Goal: Check status

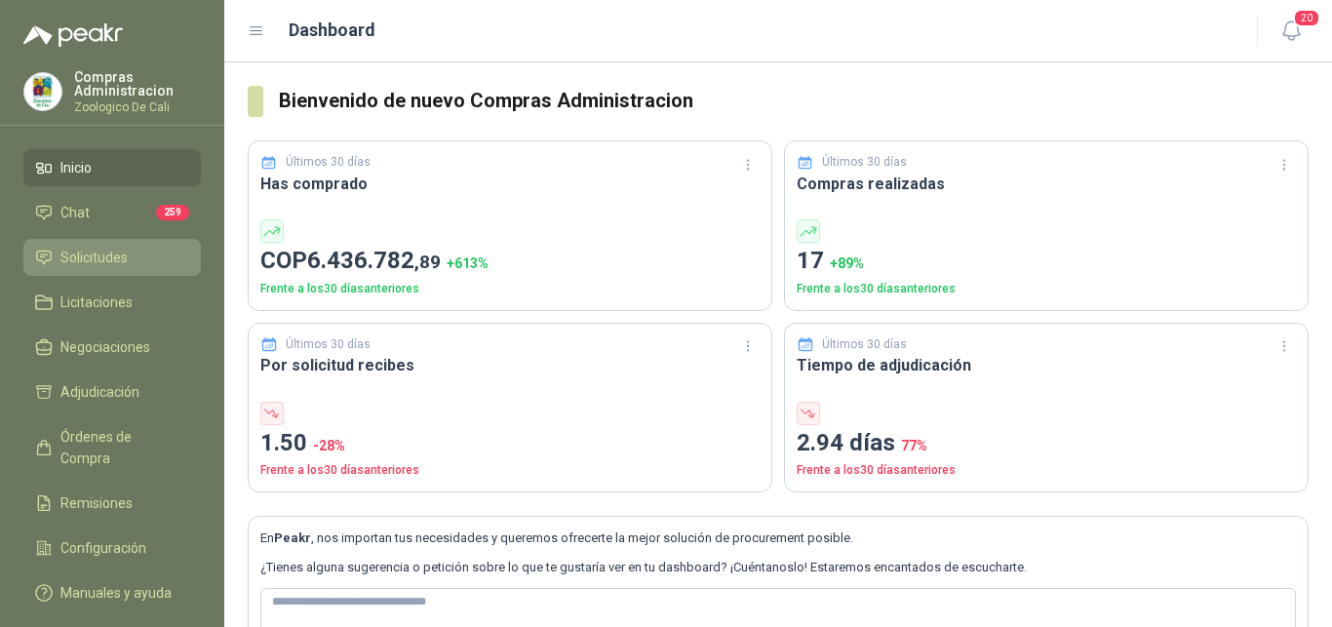
click at [90, 259] on span "Solicitudes" at bounding box center [93, 257] width 67 height 21
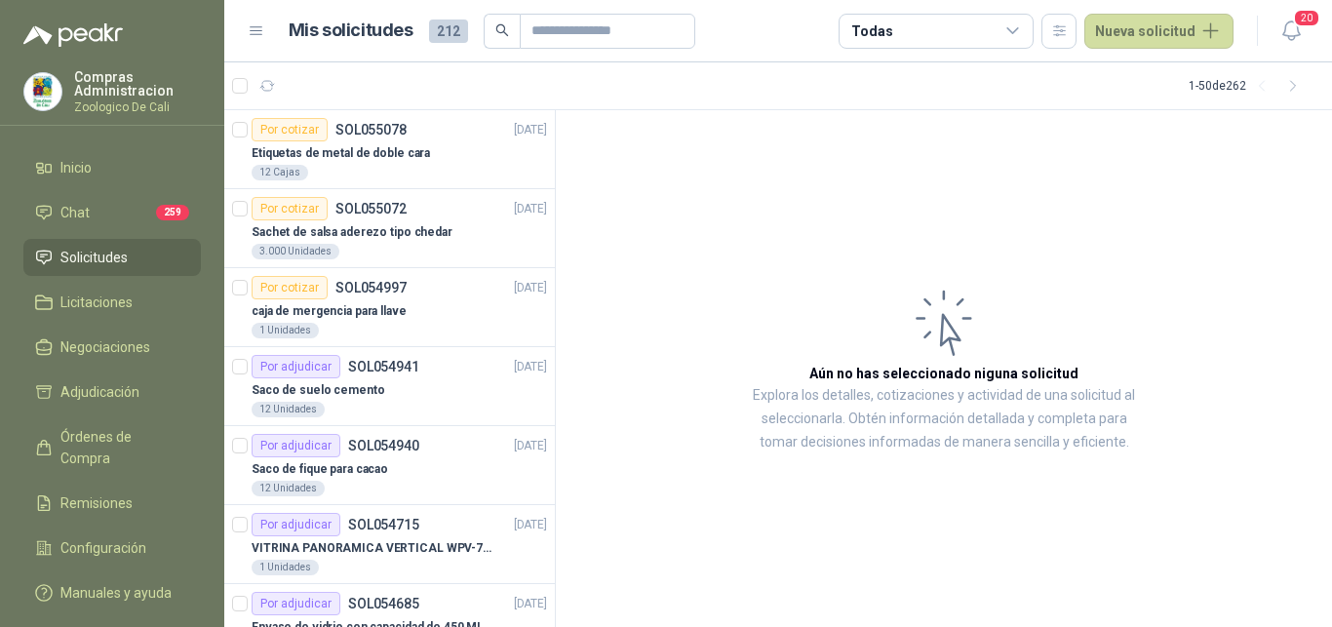
click at [106, 252] on span "Solicitudes" at bounding box center [93, 257] width 67 height 21
click at [94, 251] on span "Solicitudes" at bounding box center [93, 257] width 67 height 21
click at [371, 389] on div "Saco de suelo cemento" at bounding box center [398, 389] width 295 height 23
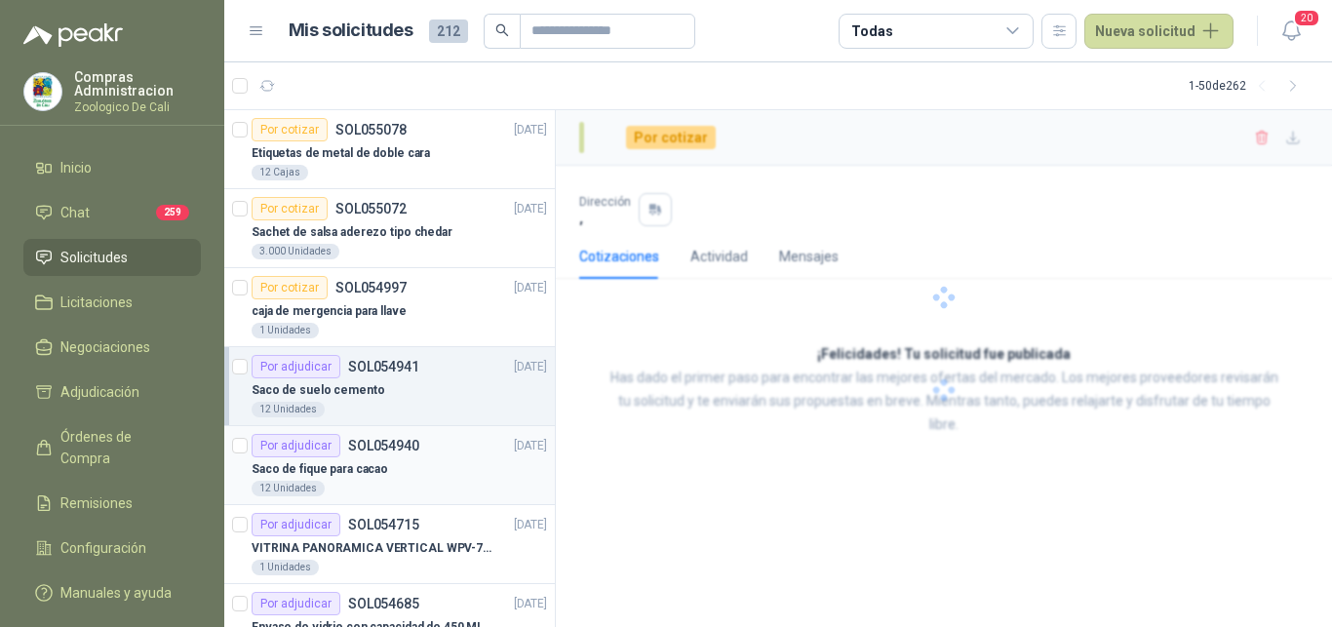
click at [381, 466] on div "Saco de fique para cacao" at bounding box center [398, 468] width 295 height 23
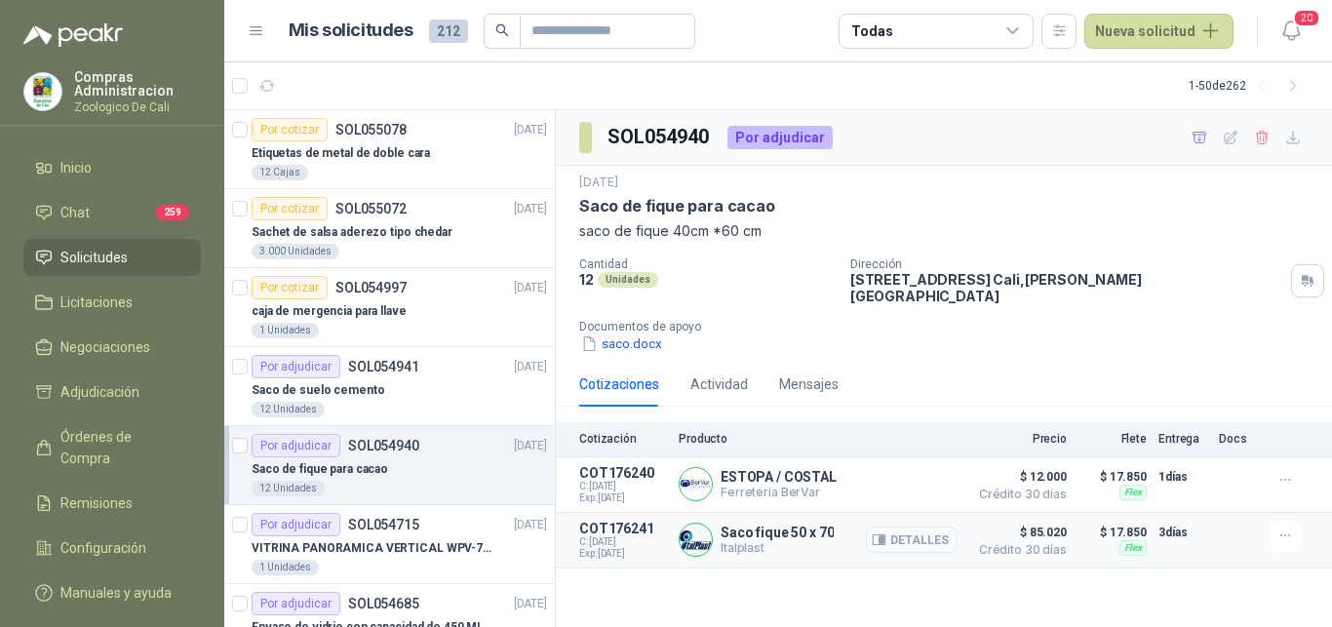
click at [925, 526] on button "Detalles" at bounding box center [912, 539] width 92 height 26
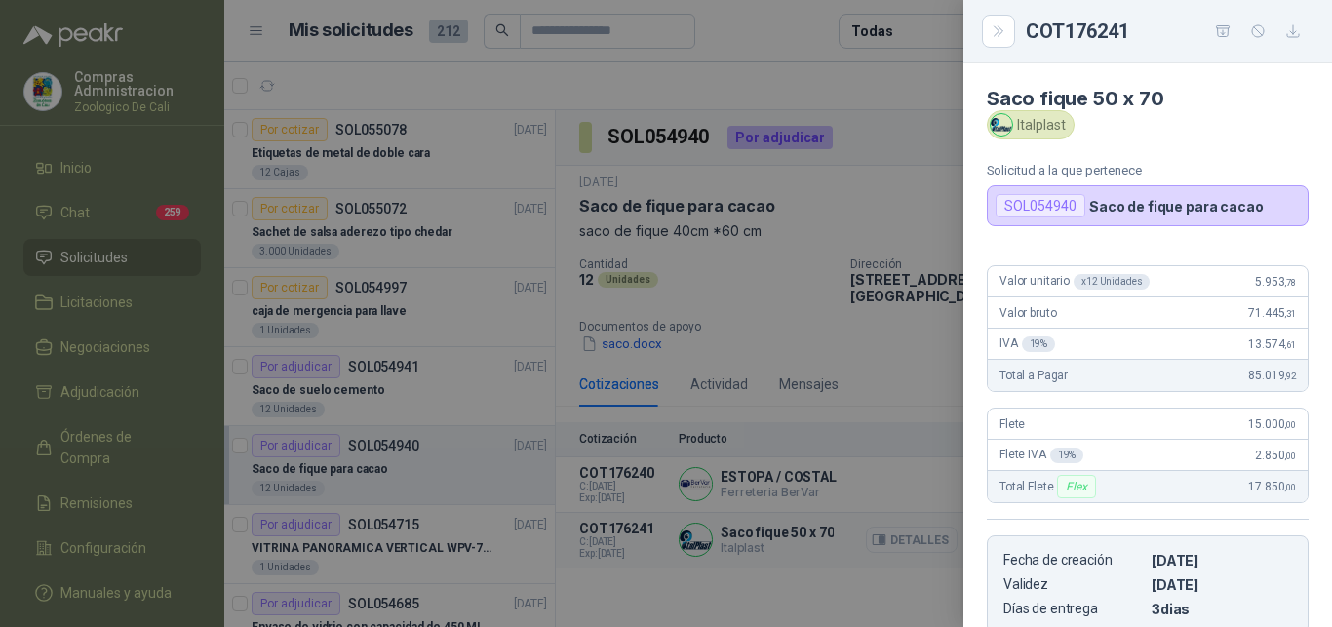
scroll to position [434, 0]
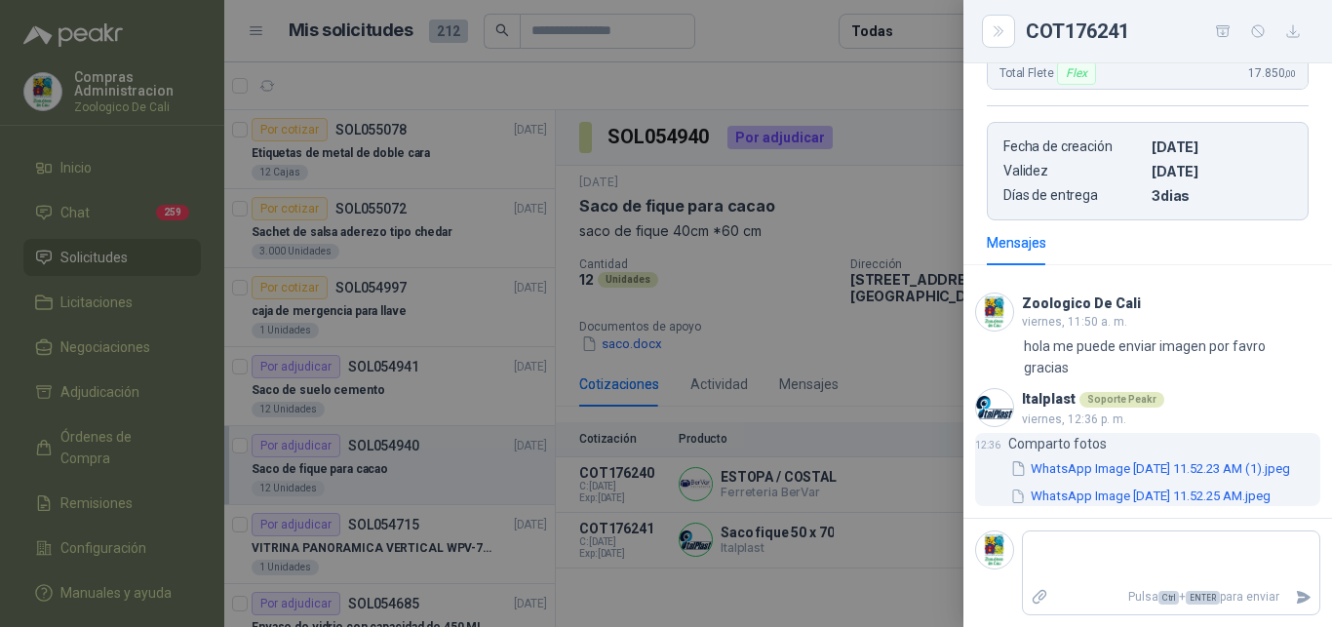
click at [1055, 458] on button "WhatsApp Image [DATE] 11.52.23 AM (1).jpeg" at bounding box center [1150, 468] width 284 height 20
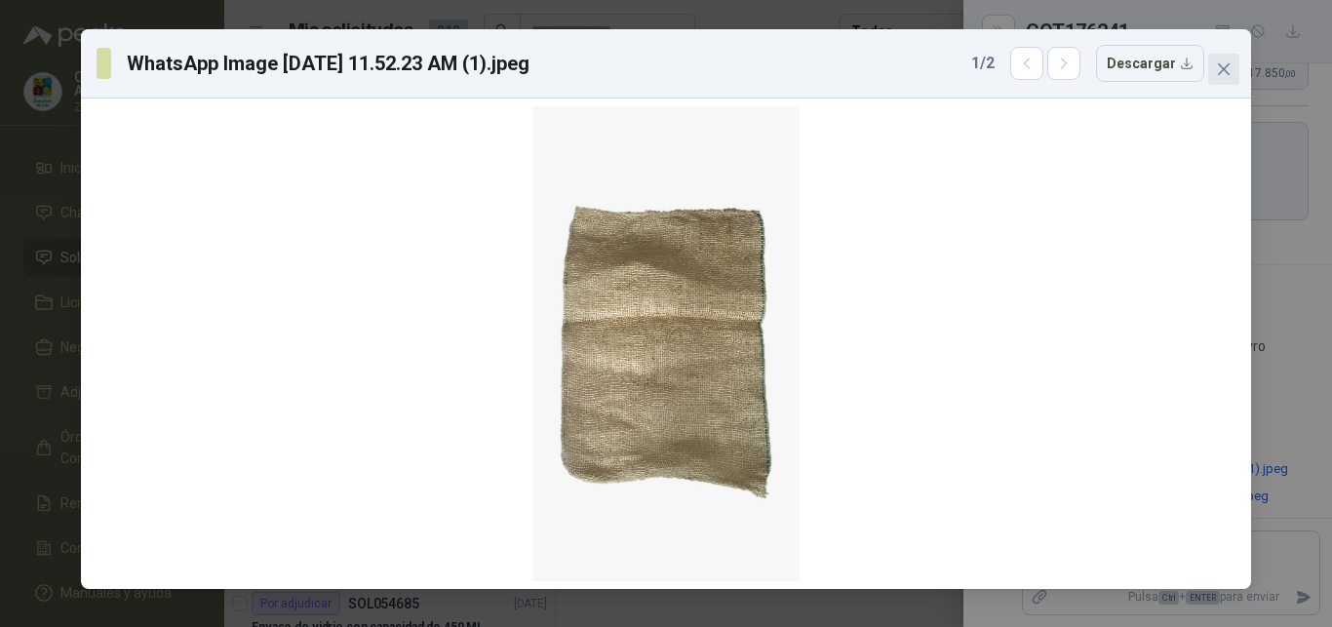
click at [1231, 73] on span "Close" at bounding box center [1223, 69] width 31 height 16
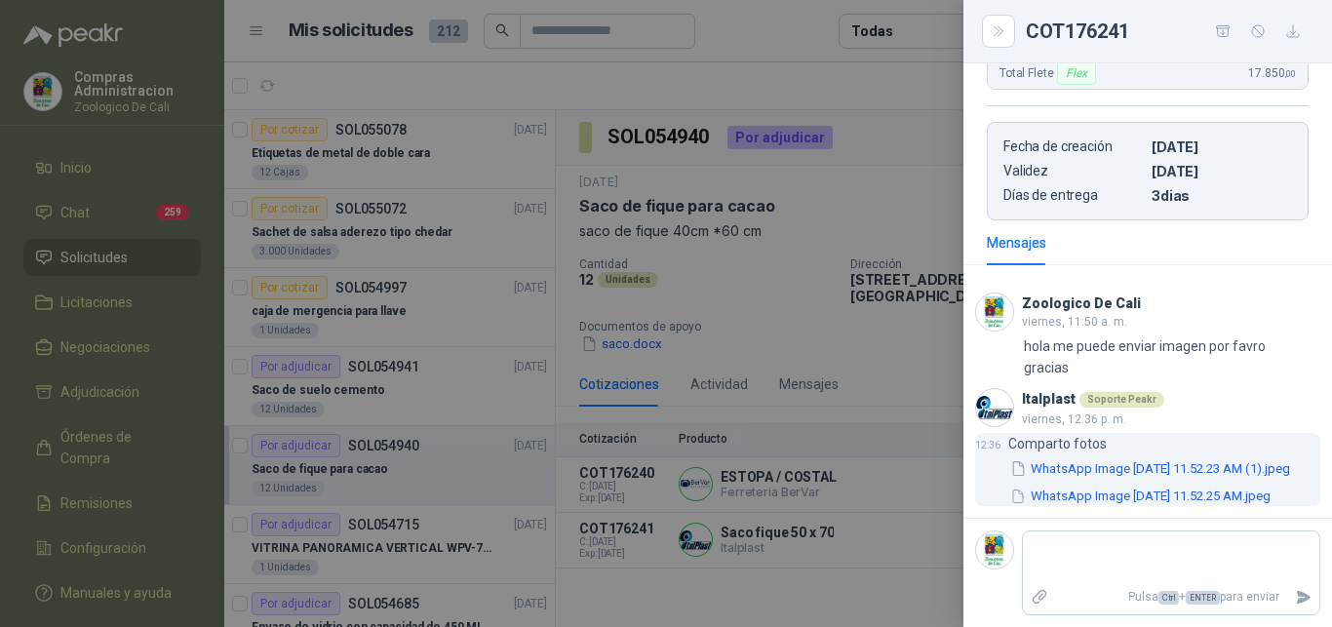
click at [1060, 495] on button "WhatsApp Image [DATE] 11.52.25 AM.jpeg" at bounding box center [1140, 496] width 264 height 20
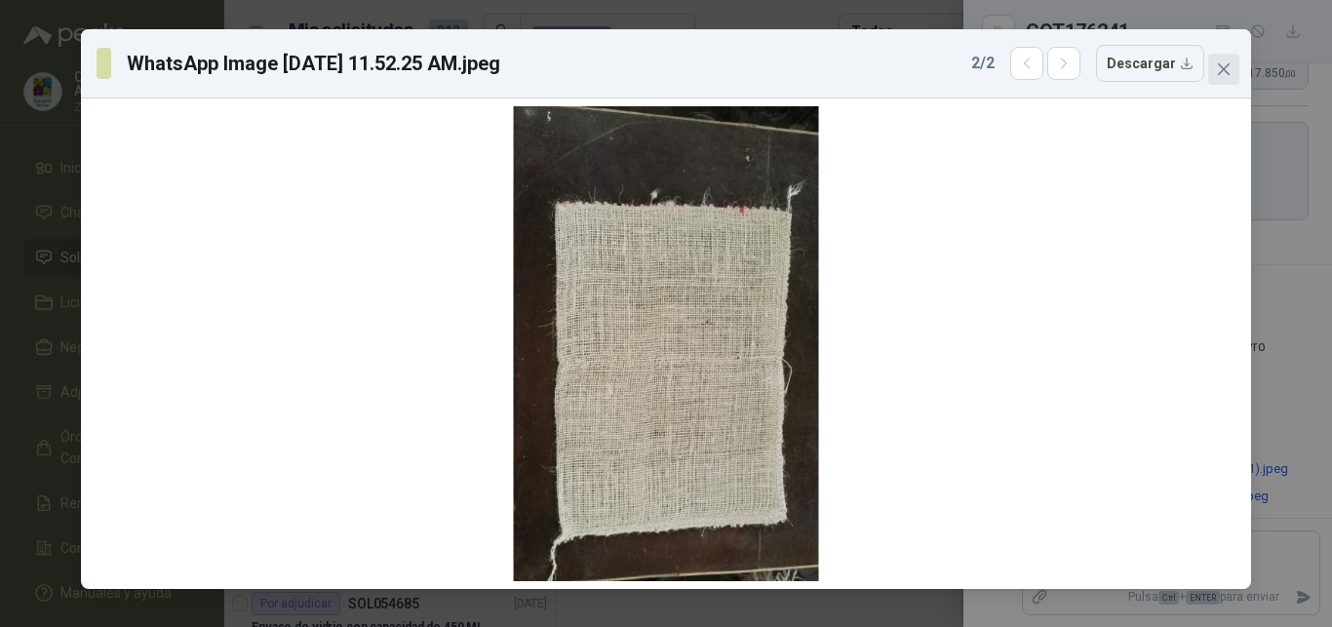
click at [1231, 62] on span "Close" at bounding box center [1223, 69] width 31 height 16
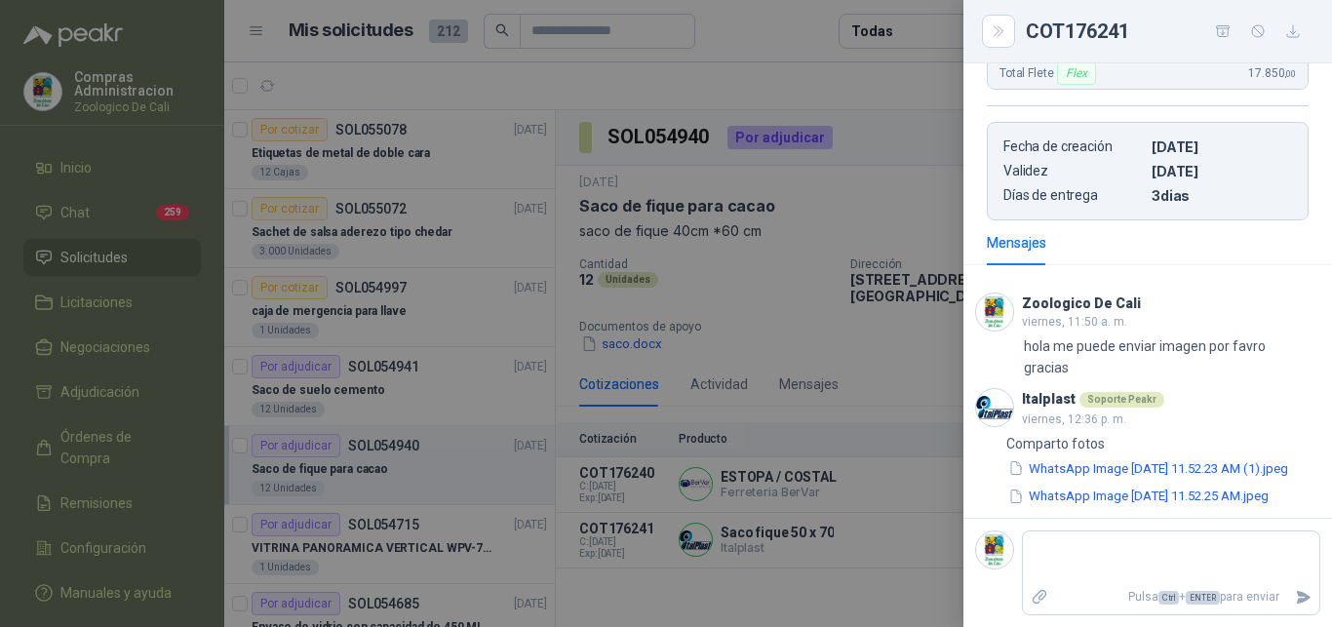
click at [899, 106] on div at bounding box center [666, 313] width 1332 height 627
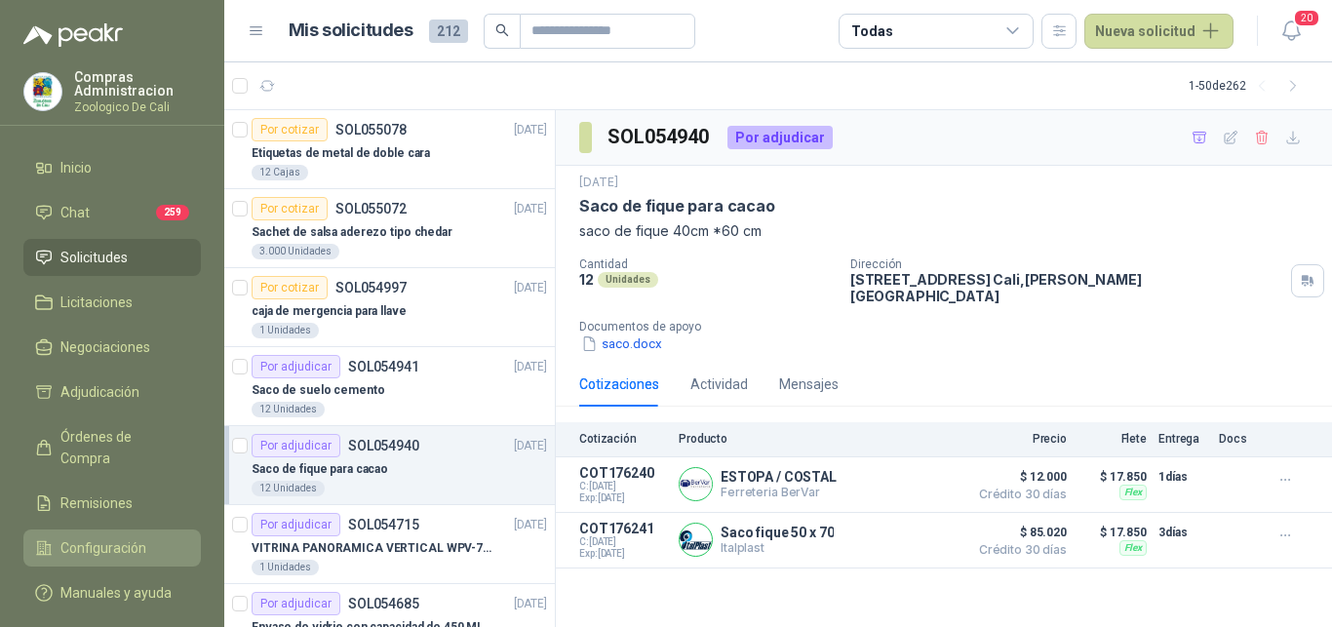
click at [179, 540] on link "Configuración" at bounding box center [111, 547] width 177 height 37
